Goal: Information Seeking & Learning: Understand process/instructions

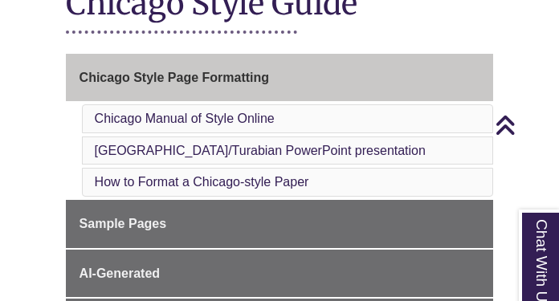
scroll to position [368, 0]
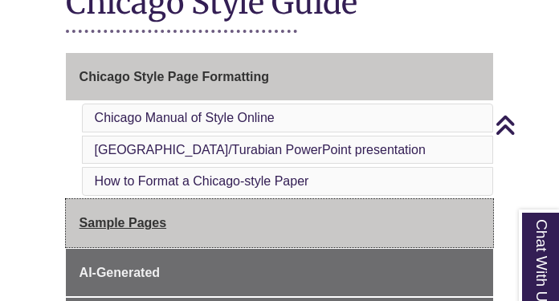
click at [120, 218] on span "Sample Pages" at bounding box center [123, 223] width 88 height 14
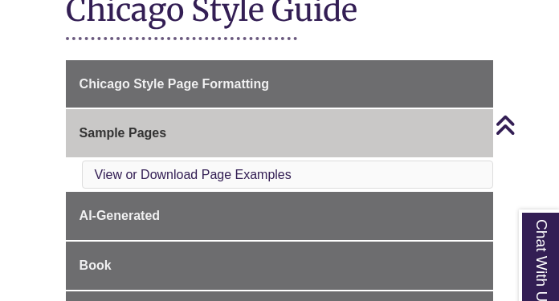
scroll to position [355, 0]
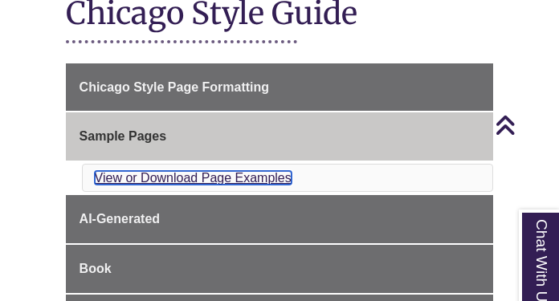
click at [140, 184] on link "View or Download Page Examples" at bounding box center [193, 178] width 197 height 14
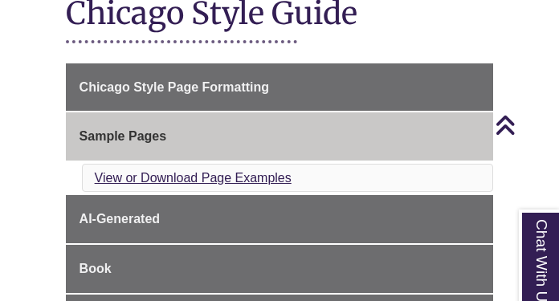
scroll to position [1383, 0]
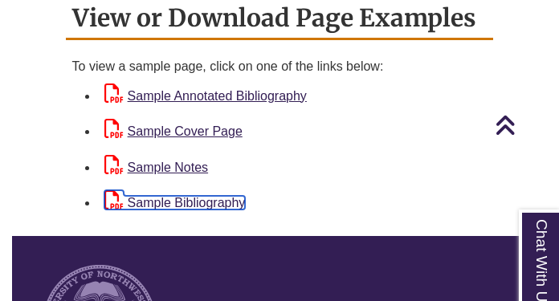
click at [173, 207] on link "Sample Bibliography" at bounding box center [174, 203] width 141 height 14
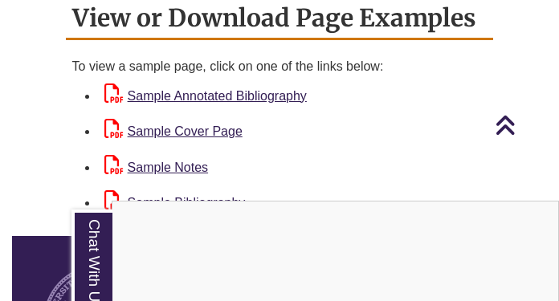
click at [220, 99] on div "Chat With Us" at bounding box center [279, 150] width 559 height 301
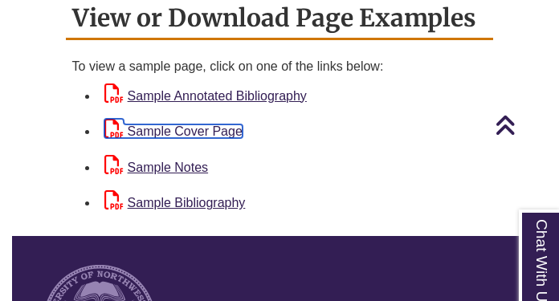
click at [190, 132] on link "Sample Cover Page" at bounding box center [173, 131] width 138 height 14
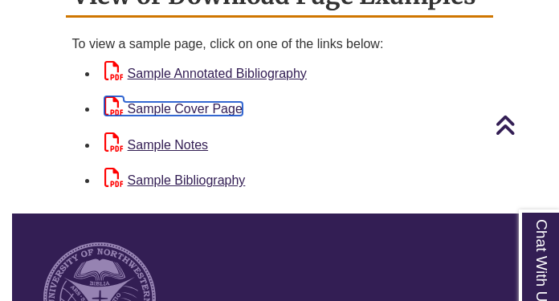
scroll to position [1406, 0]
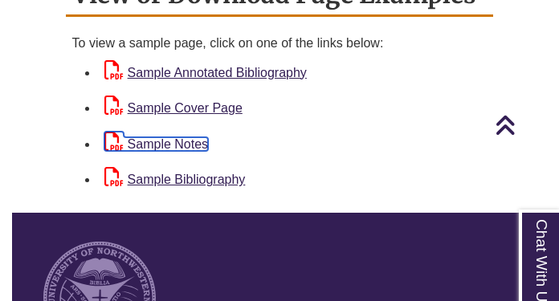
click at [197, 148] on link "Sample Notes" at bounding box center [156, 144] width 104 height 14
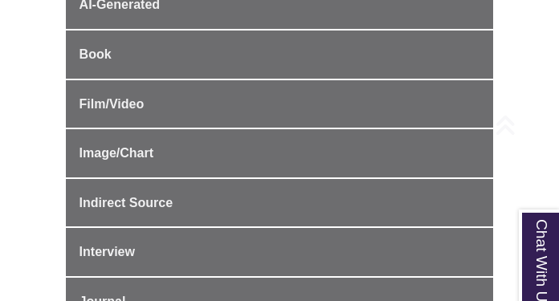
scroll to position [416, 0]
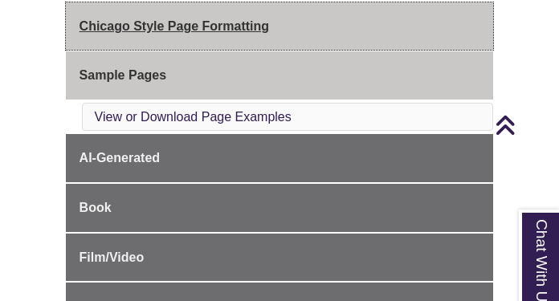
click at [108, 31] on span "Chicago Style Page Formatting" at bounding box center [173, 26] width 189 height 14
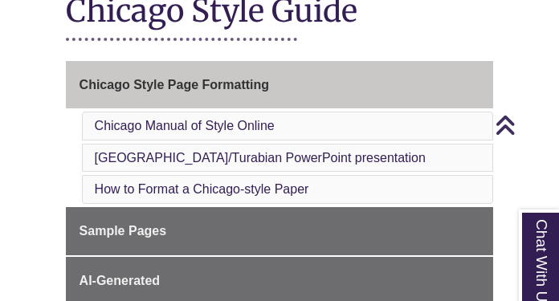
scroll to position [382, 0]
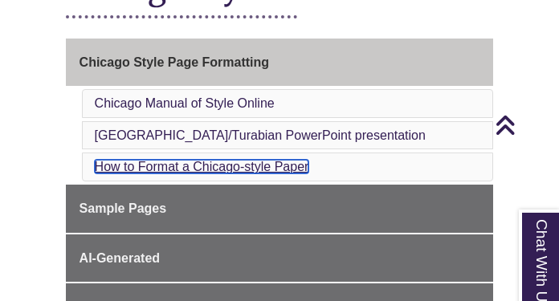
click at [237, 165] on link "How to Format a Chicago-style Paper" at bounding box center [202, 167] width 214 height 14
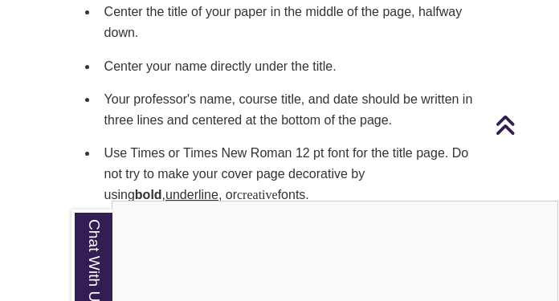
scroll to position [2512, 0]
